Goal: Task Accomplishment & Management: Manage account settings

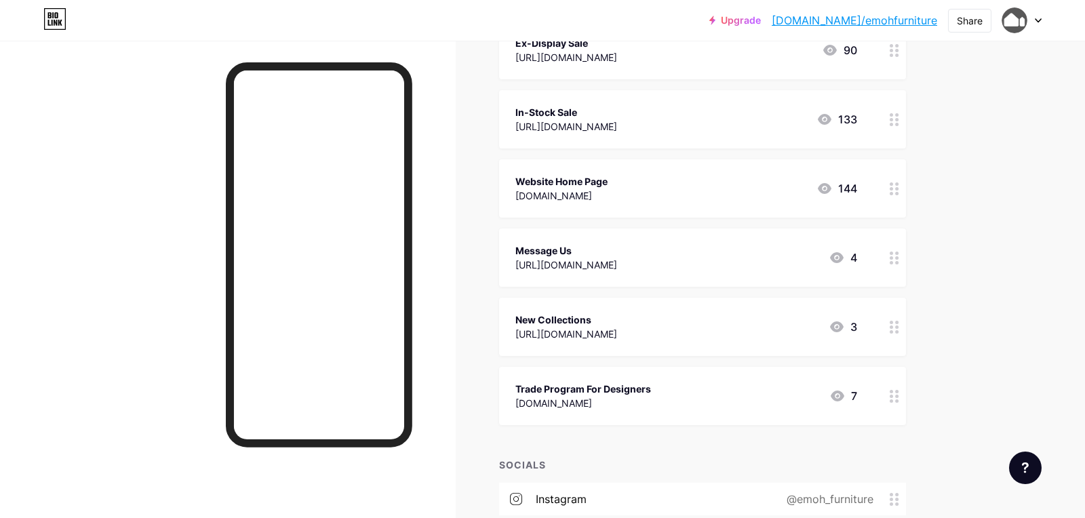
scroll to position [264, 0]
click at [778, 319] on div "New Collections [URL][DOMAIN_NAME] 3" at bounding box center [686, 324] width 342 height 31
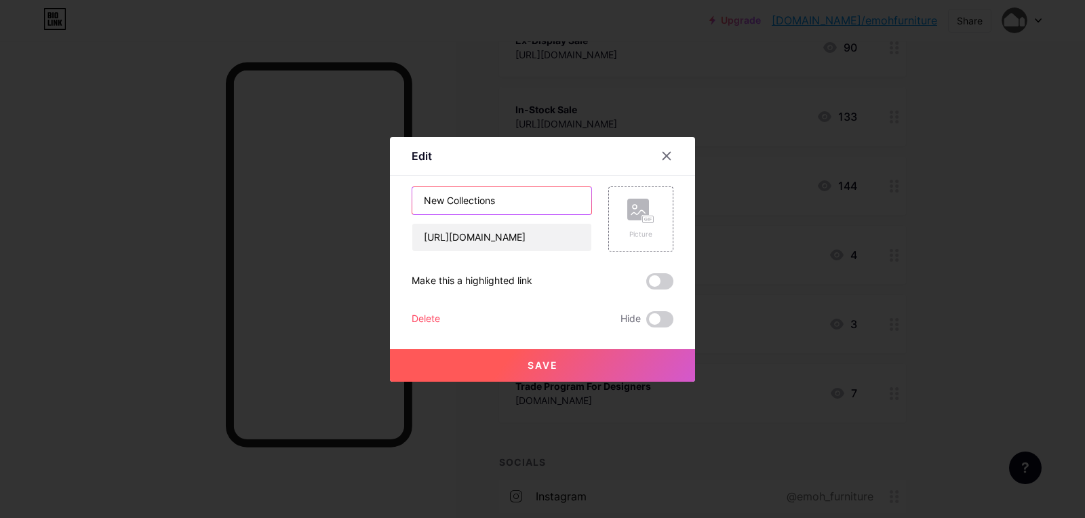
click at [530, 191] on input "New Collections" at bounding box center [501, 200] width 179 height 27
type input "Shop by Interior Style"
click at [549, 237] on input "[URL][DOMAIN_NAME]" at bounding box center [501, 237] width 179 height 27
paste input "[URL][DOMAIN_NAME]"
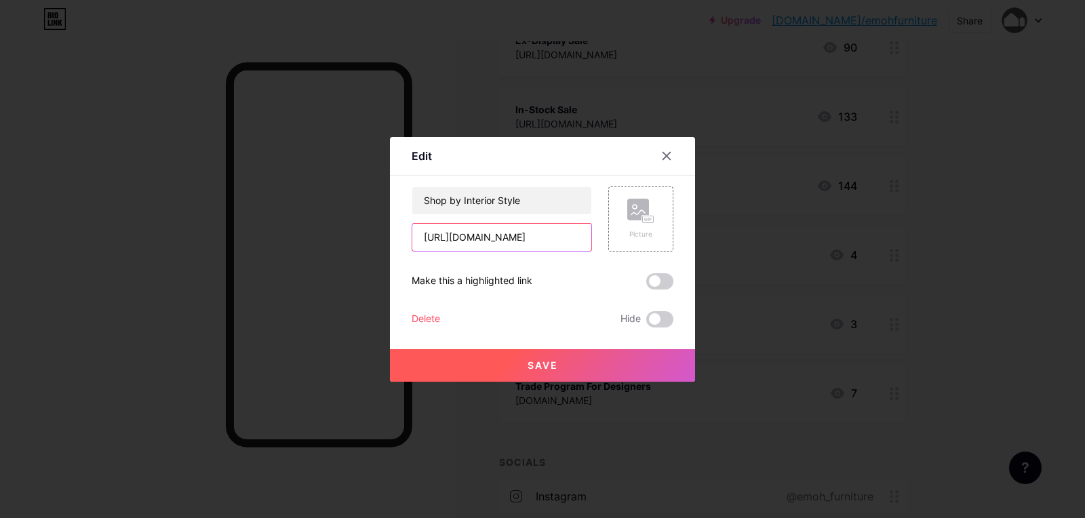
type input "[URL][DOMAIN_NAME]"
click at [661, 280] on span at bounding box center [659, 281] width 27 height 16
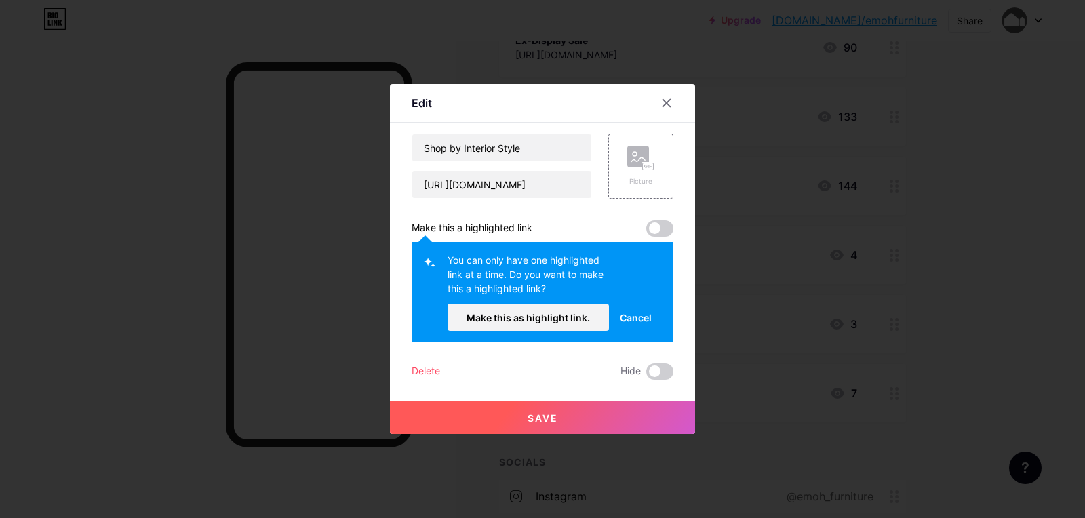
click at [667, 226] on span at bounding box center [659, 228] width 27 height 16
click at [553, 421] on span "Save" at bounding box center [543, 418] width 31 height 12
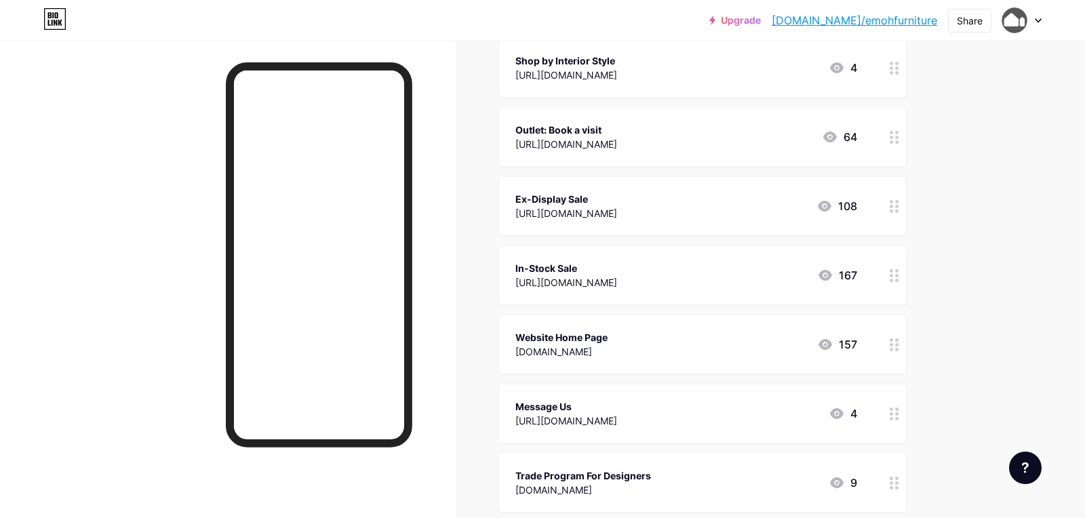
scroll to position [179, 0]
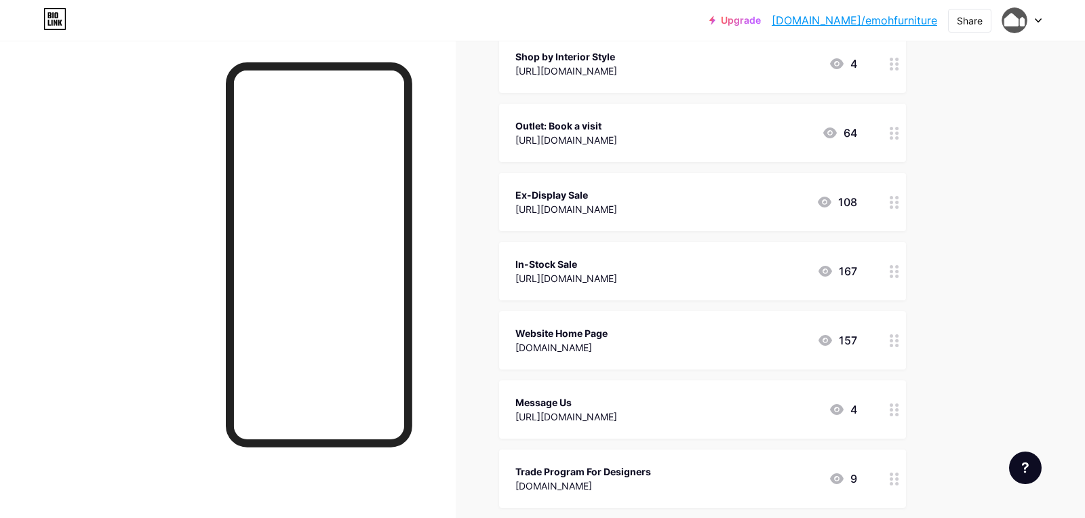
click at [742, 338] on div "Website Home Page [DOMAIN_NAME] 157" at bounding box center [686, 340] width 342 height 31
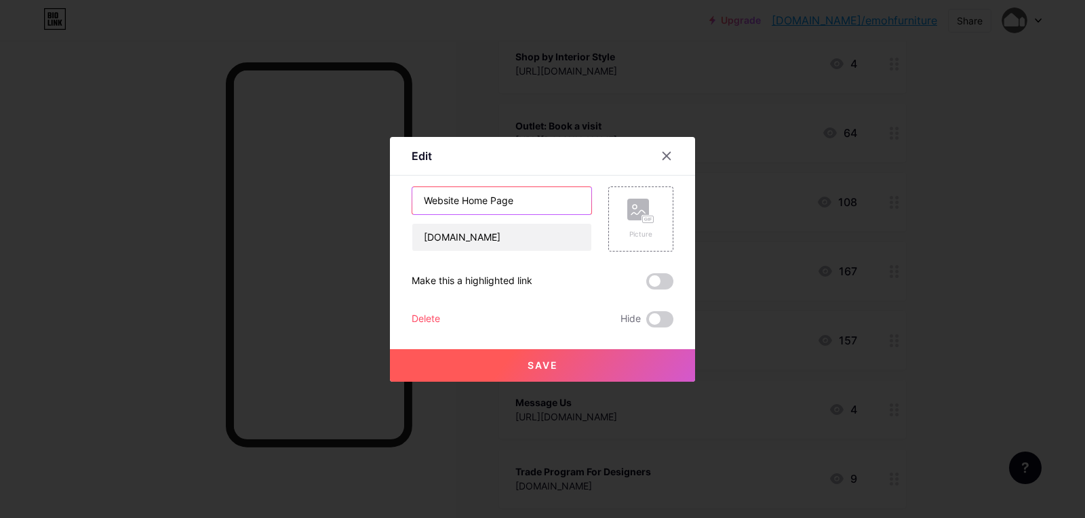
click at [461, 197] on input "Website Home Page" at bounding box center [501, 200] width 179 height 27
type input "Home Page"
click at [494, 365] on button "Save" at bounding box center [542, 365] width 305 height 33
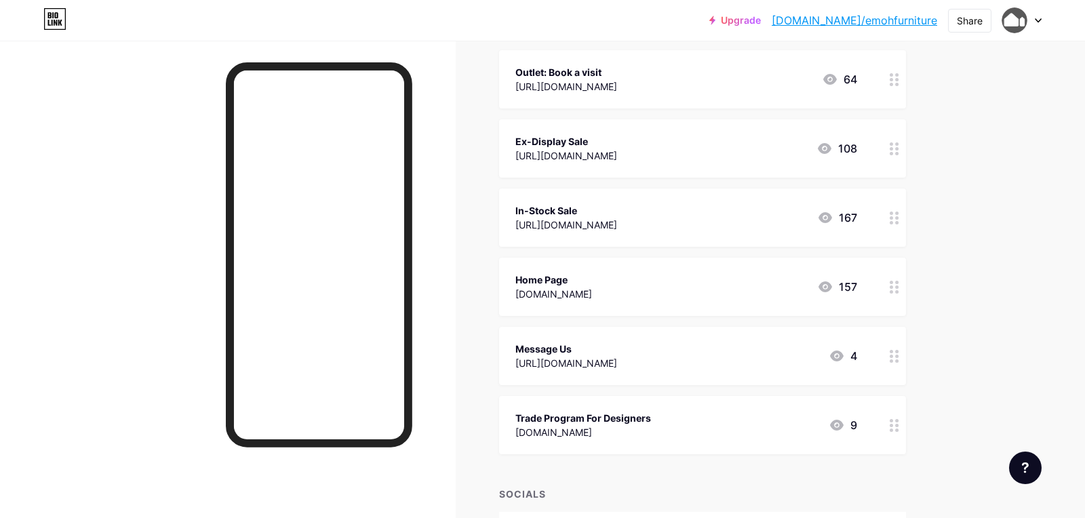
scroll to position [233, 0]
click at [543, 416] on div "Trade Program For Designers" at bounding box center [583, 417] width 136 height 14
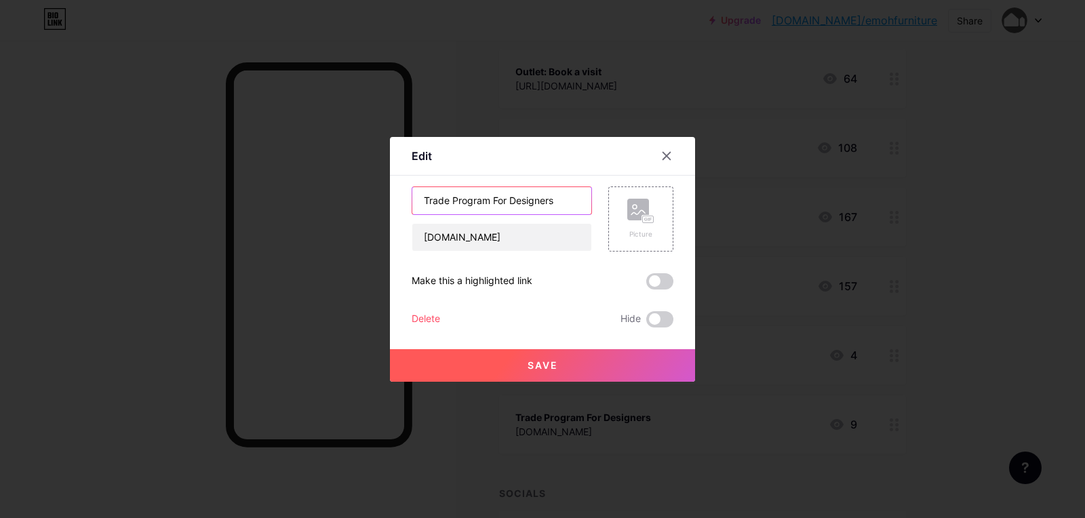
drag, startPoint x: 490, startPoint y: 200, endPoint x: 325, endPoint y: 196, distance: 164.8
click at [325, 198] on div "Edit Content YouTube Play YouTube video without leaving your page. ADD Vimeo Pl…" at bounding box center [542, 259] width 1085 height 518
type input "Exclusive Discount For Designers"
click at [528, 239] on input "[DOMAIN_NAME]" at bounding box center [501, 237] width 179 height 27
paste input "[URL][DOMAIN_NAME]"
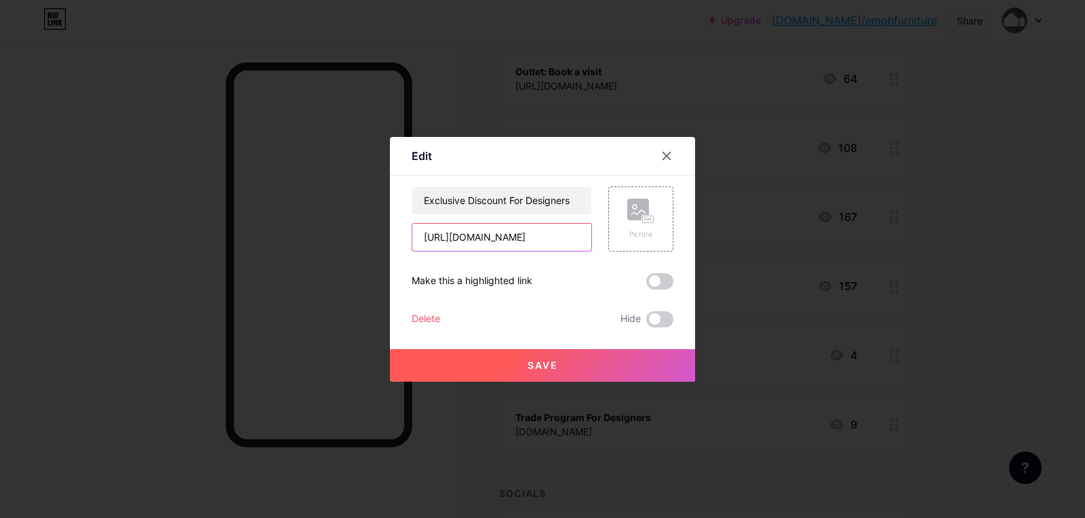
scroll to position [0, 102]
type input "[URL][DOMAIN_NAME]"
click at [523, 365] on button "Save" at bounding box center [542, 365] width 305 height 33
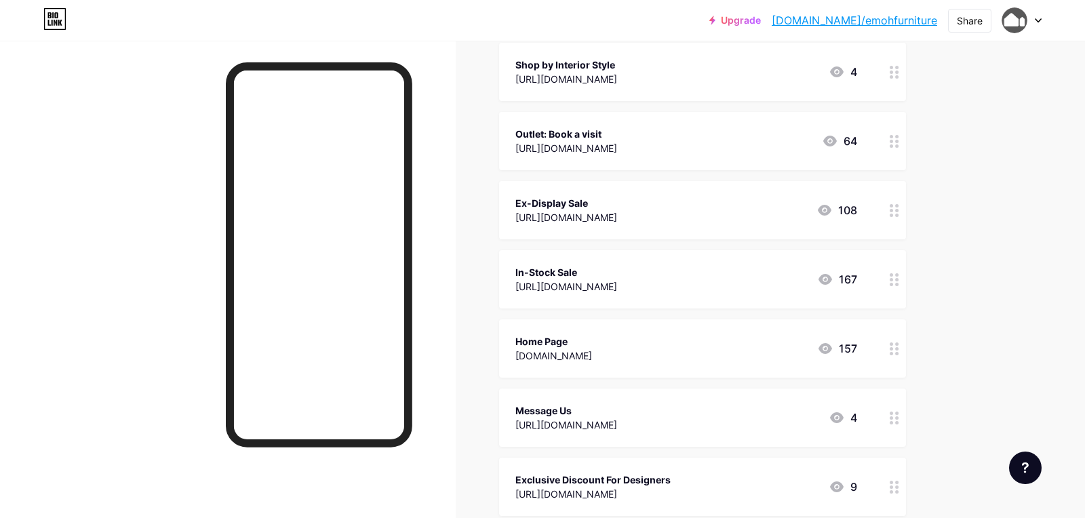
scroll to position [170, 0]
